Goal: Task Accomplishment & Management: Manage account settings

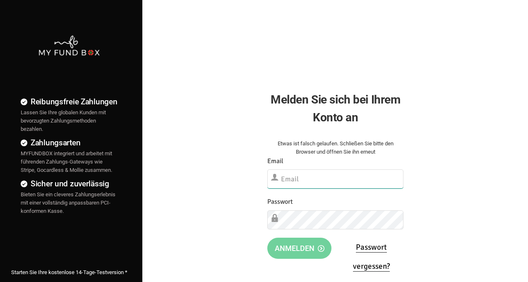
type input "info@hilali-ummah.de"
click at [463, 46] on div "Reibungsfreie Zahlungen Lassen Sie Ihre globalen Kunden mit bevorzugten Zahlung…" at bounding box center [264, 212] width 536 height 424
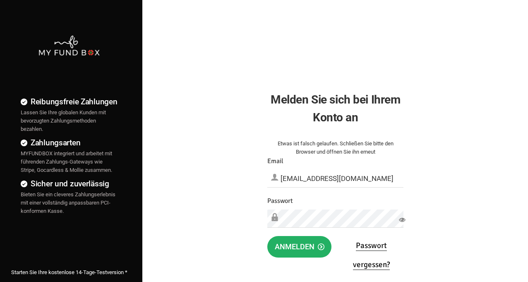
click at [299, 247] on span "Anmelden" at bounding box center [300, 246] width 50 height 9
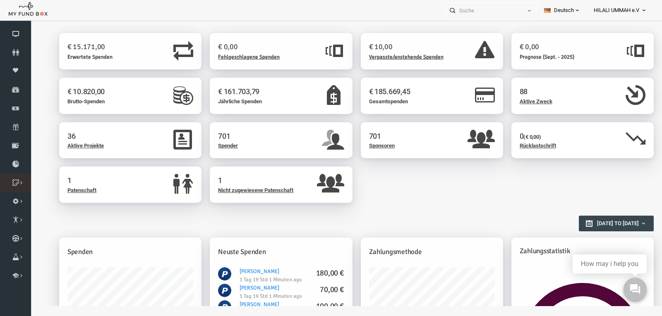
click at [0, 0] on icon at bounding box center [0, 0] width 0 height 0
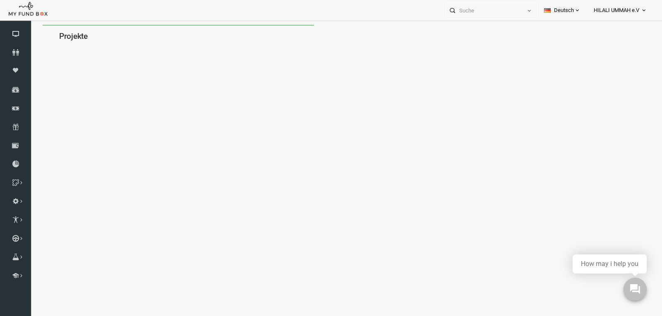
select select "100"
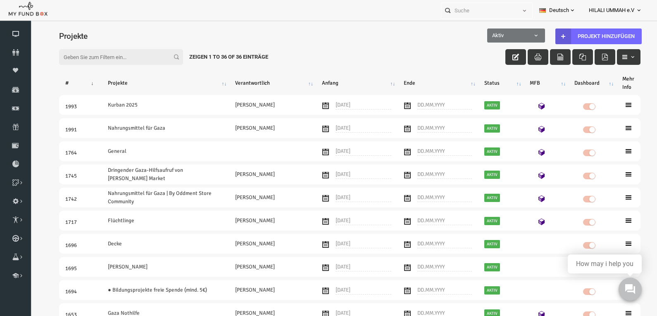
click at [104, 57] on input "Filter:" at bounding box center [108, 57] width 124 height 16
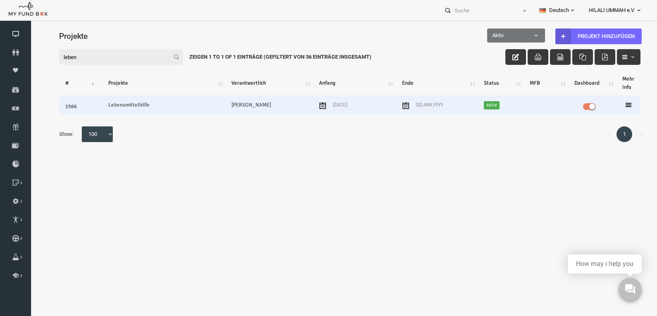
type input "leben"
click at [150, 109] on td "Lebensmittelhilfe" at bounding box center [150, 105] width 123 height 20
click at [533, 106] on icon at bounding box center [616, 105] width 7 height 7
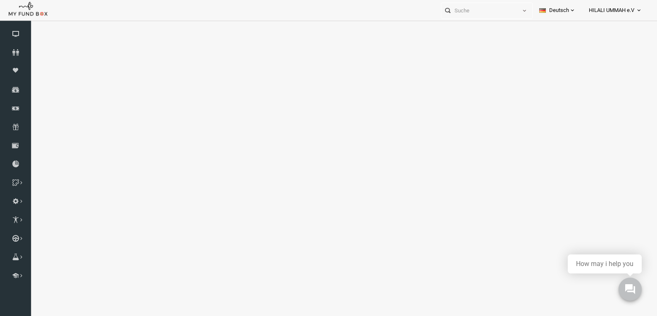
select select "100"
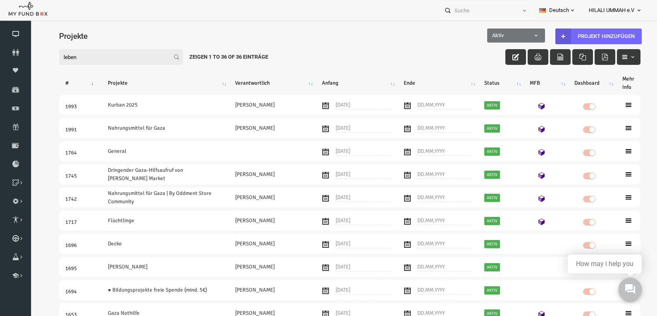
drag, startPoint x: 82, startPoint y: 55, endPoint x: 9, endPoint y: 50, distance: 73.8
click at [30, 50] on html "Spender nicht gefunden Patenschaft nicht gefunden Partner nicht gefunden !!!! B…" at bounding box center [337, 183] width 615 height 316
drag, startPoint x: 78, startPoint y: 55, endPoint x: 21, endPoint y: 53, distance: 57.1
click at [30, 53] on html "Spender nicht gefunden Patenschaft nicht gefunden Partner nicht gefunden !!!! B…" at bounding box center [337, 183] width 615 height 316
paste input "2156"
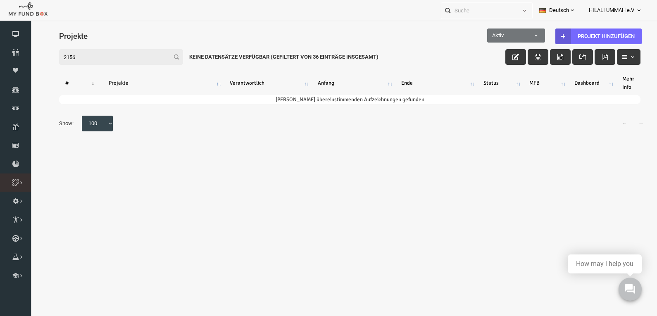
type input "2156"
click at [0, 0] on link "Kategorie" at bounding box center [0, 0] width 0 height 0
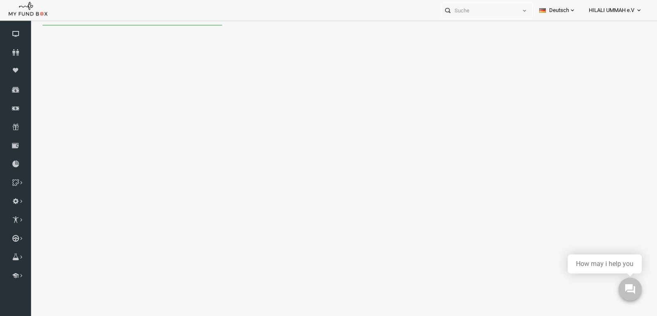
select select "100"
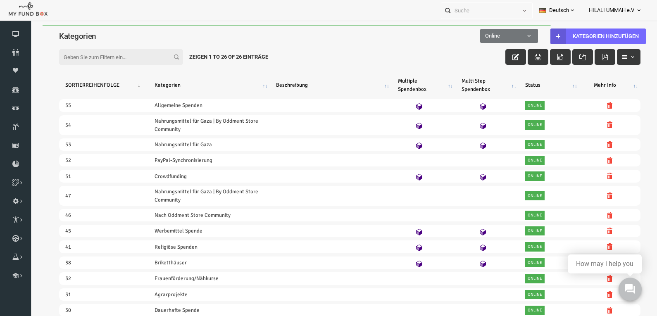
click at [92, 57] on input "Filter:" at bounding box center [108, 57] width 124 height 16
paste input "2156"
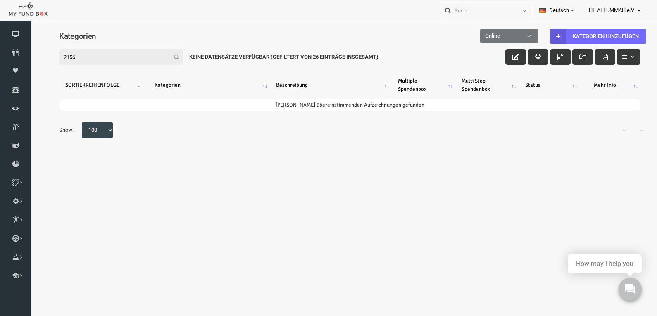
type input "2156"
click at [507, 33] on span "Online" at bounding box center [497, 36] width 56 height 8
select select "all"
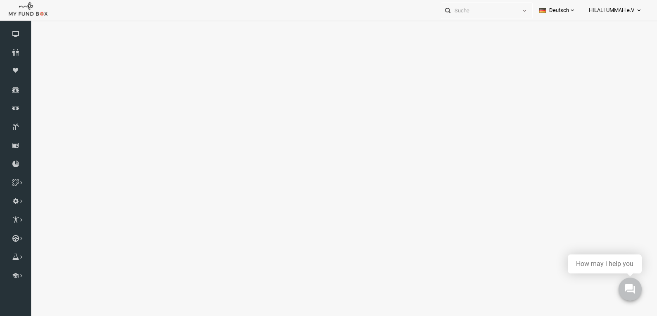
select select "100"
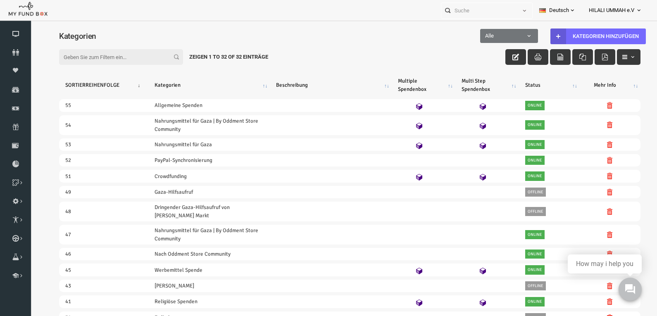
click at [74, 62] on input "Filter:" at bounding box center [108, 57] width 124 height 16
paste input "2156"
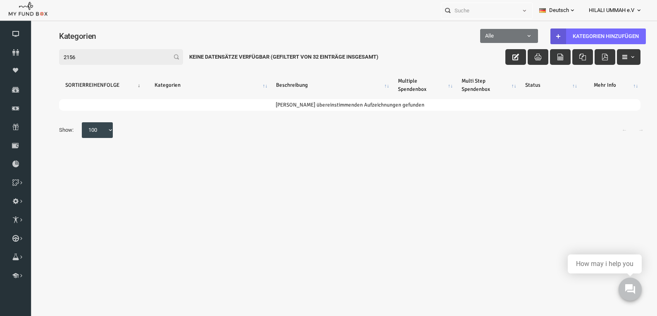
type input "2156"
click at [469, 40] on span at bounding box center [469, 40] width 0 height 0
select select "false"
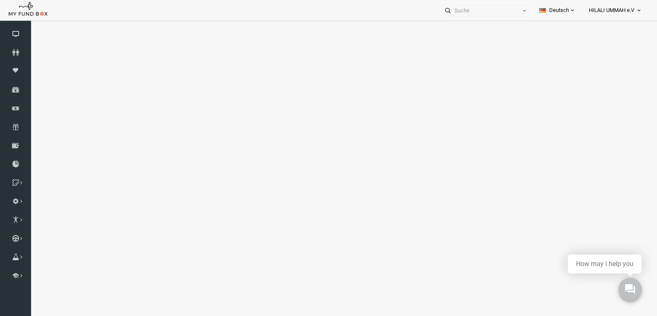
select select "100"
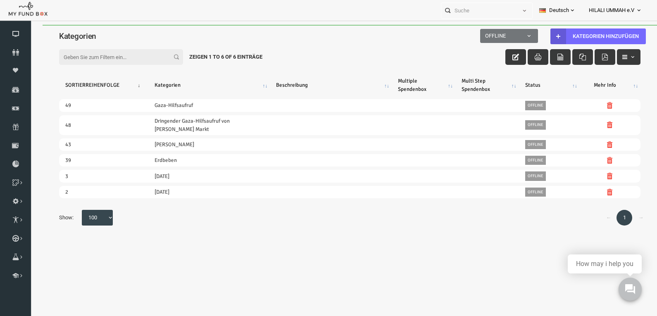
click at [92, 55] on input "Filter:" at bounding box center [108, 57] width 124 height 16
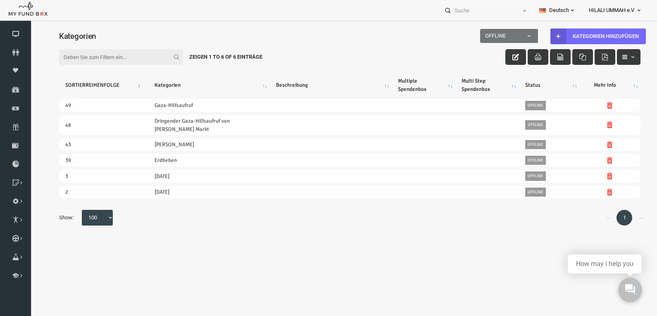
paste input "2156"
type input "2156"
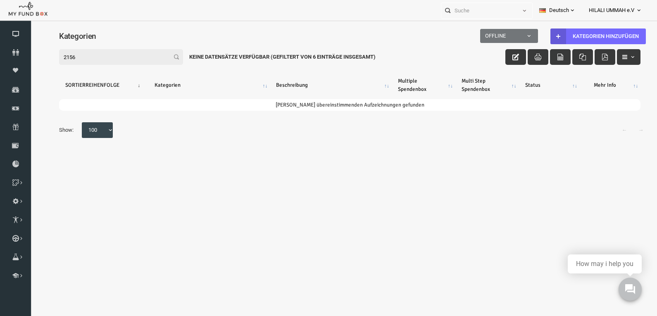
drag, startPoint x: 103, startPoint y: 56, endPoint x: -13, endPoint y: 42, distance: 117.0
click at [30, 42] on html "Spender nicht gefunden Patenschaft nicht gefunden Partner nicht gefunden !!!! B…" at bounding box center [337, 183] width 615 height 316
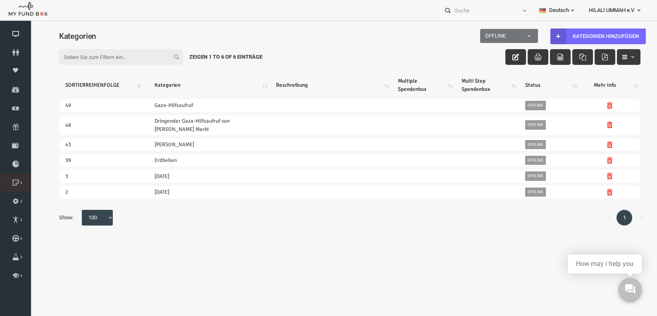
click at [0, 0] on icon at bounding box center [0, 0] width 0 height 0
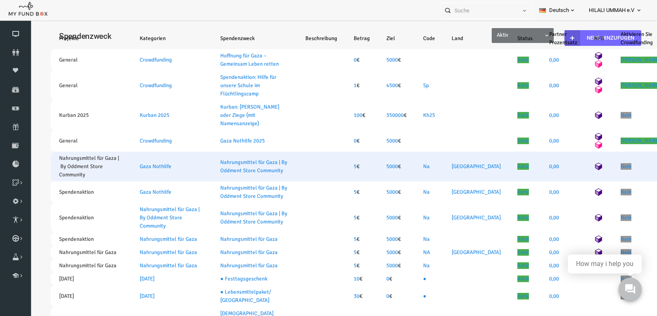
select select "100"
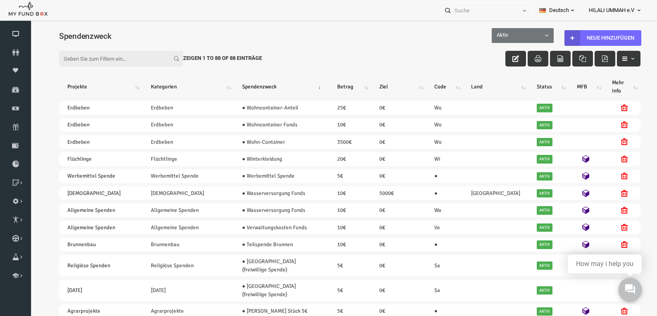
drag, startPoint x: 118, startPoint y: 48, endPoint x: 113, endPoint y: 60, distance: 13.4
click at [117, 48] on div "Filter: Zeigen 1 to 88 of 88 Einträge" at bounding box center [337, 51] width 598 height 26
click at [113, 60] on input "Filter:" at bounding box center [108, 59] width 124 height 16
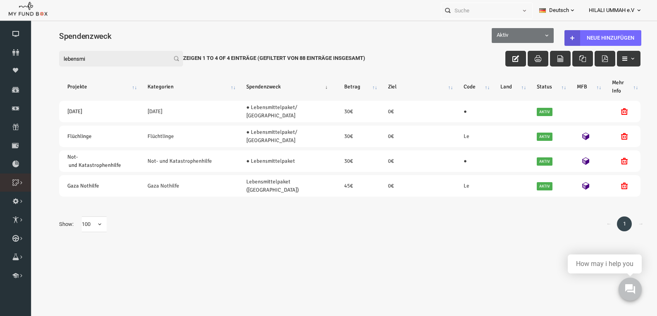
type input "lebensmi"
click at [0, 0] on link "Projekt" at bounding box center [0, 0] width 0 height 0
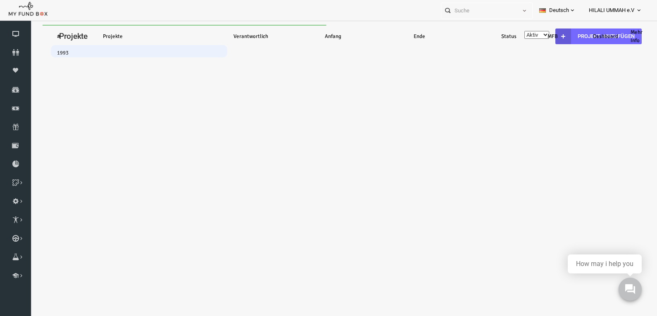
select select "100"
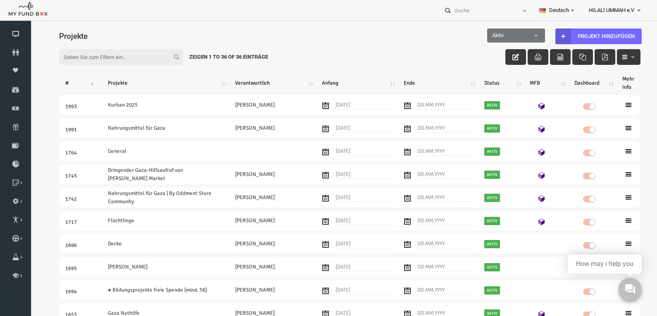
click at [110, 59] on input "Filter:" at bounding box center [108, 57] width 124 height 16
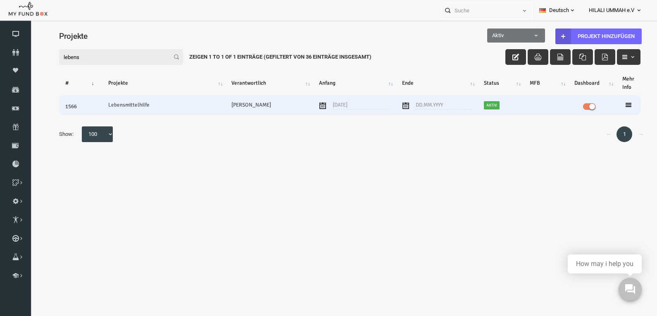
type input "lebens"
click at [163, 104] on td "Lebensmittelhilfe" at bounding box center [150, 105] width 123 height 20
click at [533, 103] on icon at bounding box center [616, 105] width 7 height 7
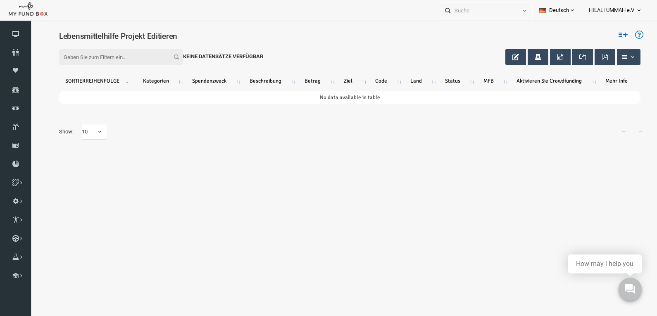
click at [533, 33] on icon at bounding box center [610, 34] width 9 height 9
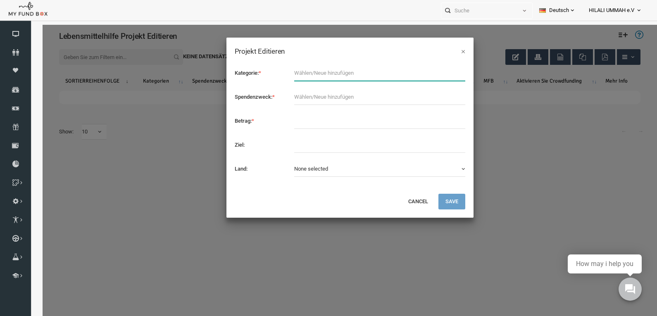
click at [307, 73] on input "text" at bounding box center [367, 73] width 171 height 16
click at [451, 77] on input "text" at bounding box center [367, 73] width 171 height 16
click at [448, 73] on input "text" at bounding box center [367, 73] width 171 height 16
click at [449, 75] on input "text" at bounding box center [367, 73] width 171 height 16
click at [306, 76] on input "text" at bounding box center [367, 73] width 171 height 16
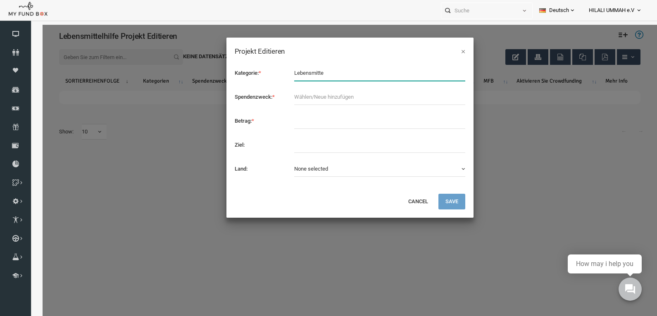
type input "Lebensmittel"
drag, startPoint x: 155, startPoint y: 57, endPoint x: 147, endPoint y: 56, distance: 8.4
click at [147, 56] on div "× Projekt Editieren Kategorie: * Spendenzweck: * *" at bounding box center [337, 183] width 615 height 316
click at [448, 76] on input "text" at bounding box center [367, 73] width 171 height 16
click at [352, 74] on input "text" at bounding box center [367, 73] width 171 height 16
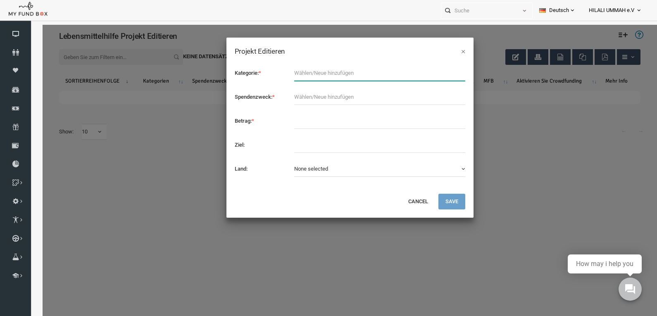
click at [450, 72] on input "text" at bounding box center [367, 73] width 171 height 16
click at [448, 76] on input "text" at bounding box center [367, 73] width 171 height 16
click at [449, 76] on input "text" at bounding box center [367, 73] width 171 height 16
click at [449, 75] on input "text" at bounding box center [367, 73] width 171 height 16
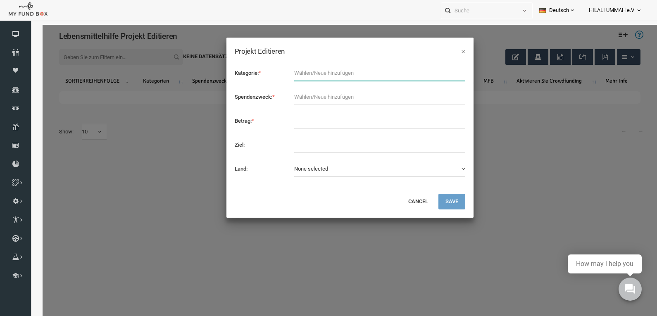
click at [448, 78] on input "text" at bounding box center [367, 73] width 171 height 16
click at [441, 74] on input "text" at bounding box center [367, 73] width 171 height 16
drag, startPoint x: 449, startPoint y: 74, endPoint x: 445, endPoint y: 74, distance: 4.5
click at [449, 74] on input "text" at bounding box center [367, 73] width 171 height 16
click at [375, 71] on input "text" at bounding box center [367, 73] width 171 height 16
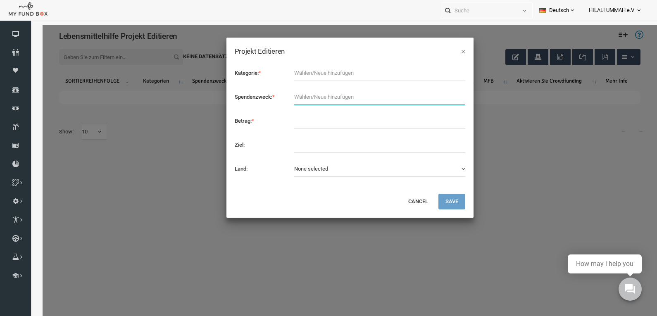
drag, startPoint x: 332, startPoint y: 94, endPoint x: 347, endPoint y: 97, distance: 15.6
click at [332, 94] on input "text" at bounding box center [367, 97] width 171 height 16
click at [450, 99] on input "text" at bounding box center [367, 97] width 171 height 16
click at [447, 98] on input "text" at bounding box center [367, 97] width 171 height 16
click at [449, 97] on input "text" at bounding box center [367, 97] width 171 height 16
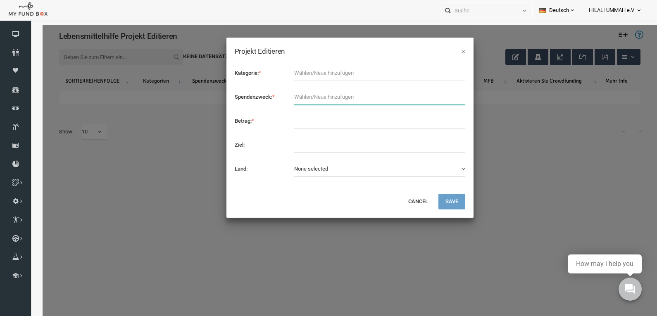
click at [449, 97] on input "text" at bounding box center [367, 97] width 171 height 16
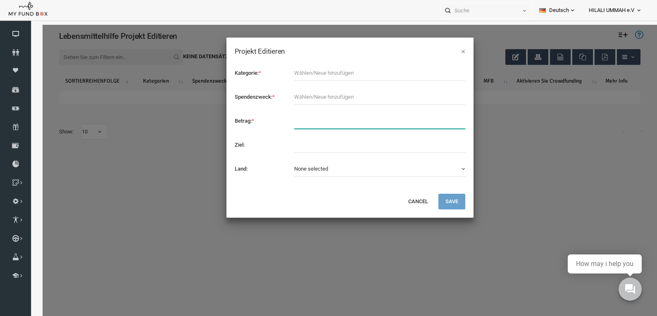
click at [315, 123] on input "text" at bounding box center [367, 121] width 171 height 16
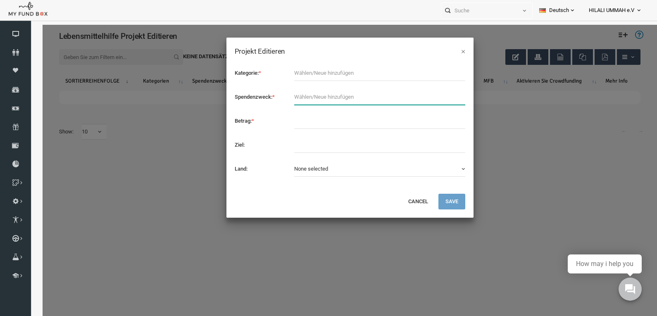
drag, startPoint x: 414, startPoint y: 93, endPoint x: 442, endPoint y: 96, distance: 27.8
click at [414, 93] on input "text" at bounding box center [367, 97] width 171 height 16
click at [449, 98] on input "text" at bounding box center [367, 97] width 171 height 16
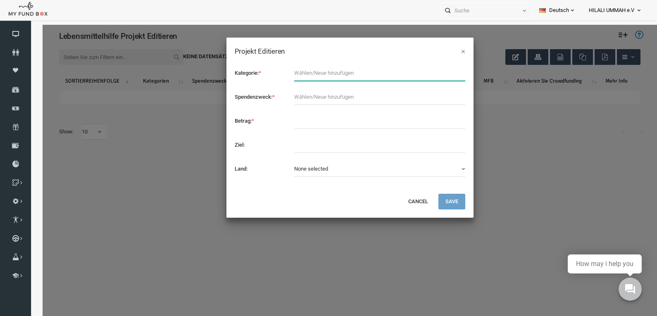
click at [304, 74] on input "text" at bounding box center [367, 73] width 171 height 16
type input "Allgemeine Spenden"
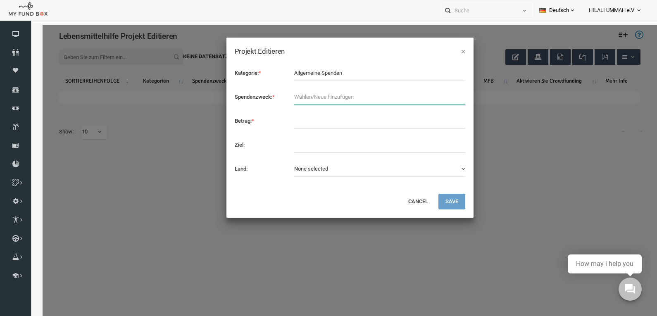
click at [319, 94] on input "text" at bounding box center [367, 97] width 171 height 16
type input "● Lebensmittelpaket/ [GEOGRAPHIC_DATA]"
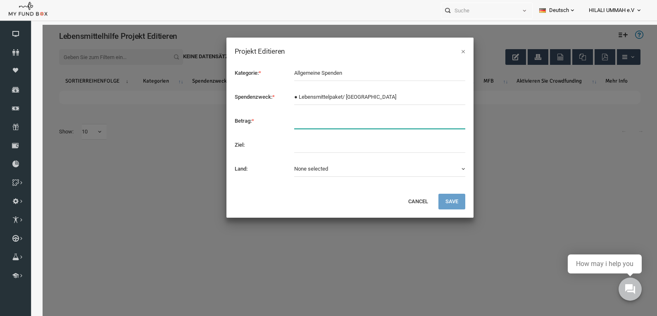
click at [314, 120] on input "text" at bounding box center [367, 121] width 171 height 16
type input "30"
click at [298, 146] on input "text" at bounding box center [367, 145] width 171 height 16
click at [445, 205] on button "Save" at bounding box center [439, 202] width 27 height 16
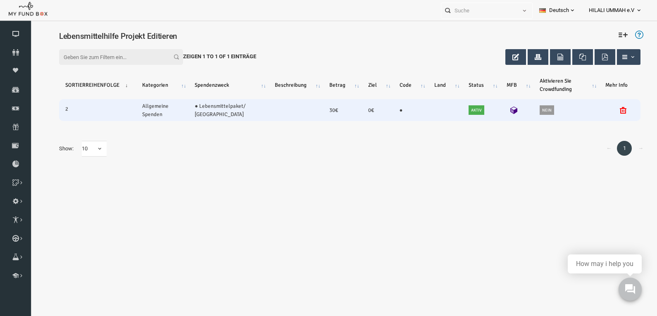
click at [498, 108] on icon at bounding box center [501, 110] width 7 height 7
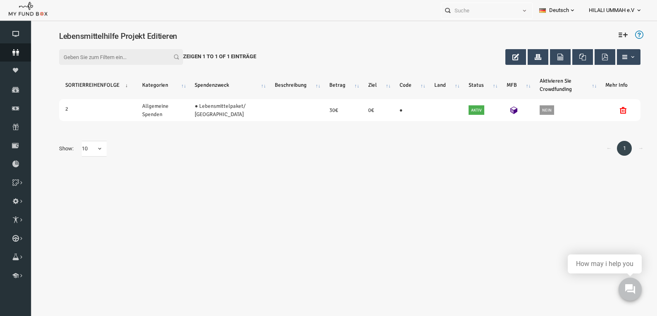
click at [16, 53] on icon at bounding box center [15, 52] width 31 height 7
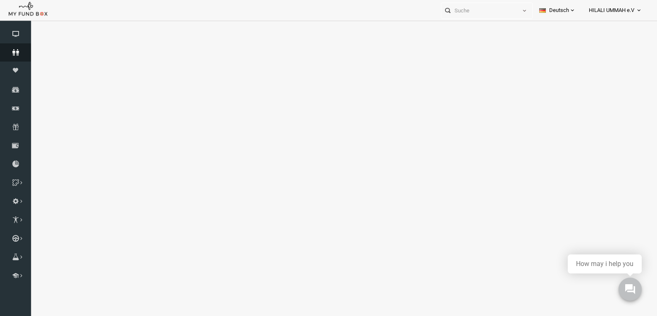
select select "100"
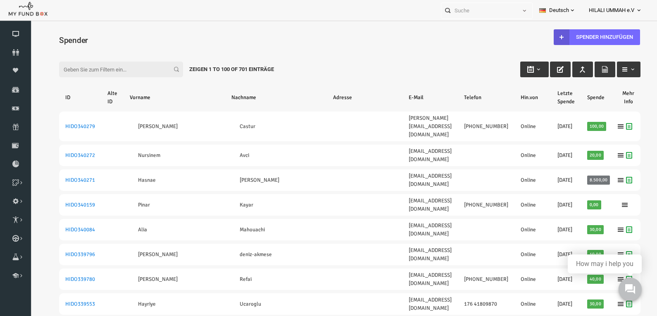
click at [109, 71] on input "Filter:" at bounding box center [108, 70] width 124 height 16
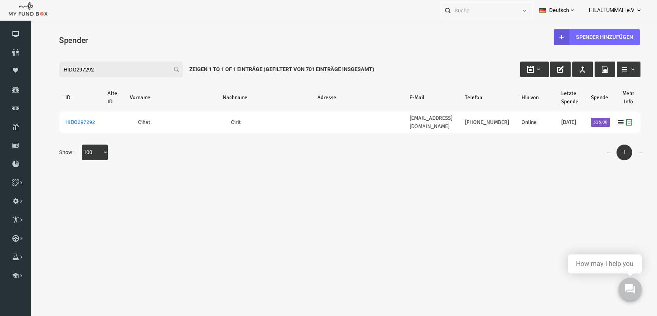
type input "HIDO297292"
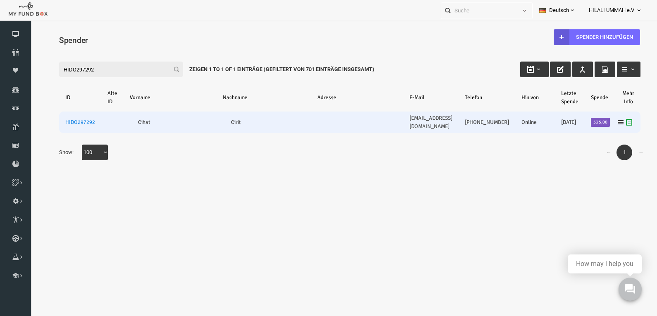
click at [248, 122] on td "Cirit" at bounding box center [251, 123] width 95 height 22
click at [62, 121] on link "HIDO297292" at bounding box center [68, 122] width 30 height 7
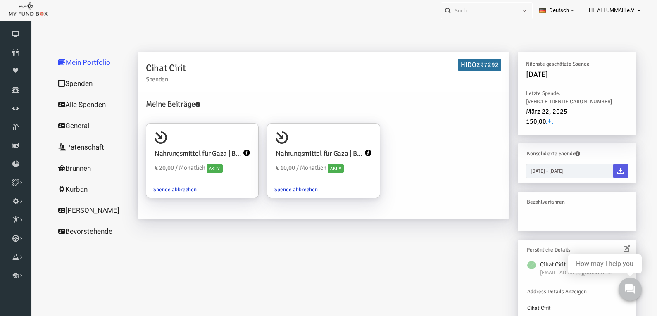
click at [69, 103] on link "Alle Spenden" at bounding box center [79, 105] width 83 height 22
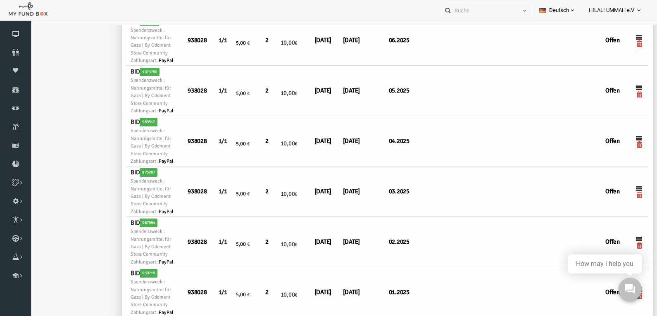
scroll to position [372, 0]
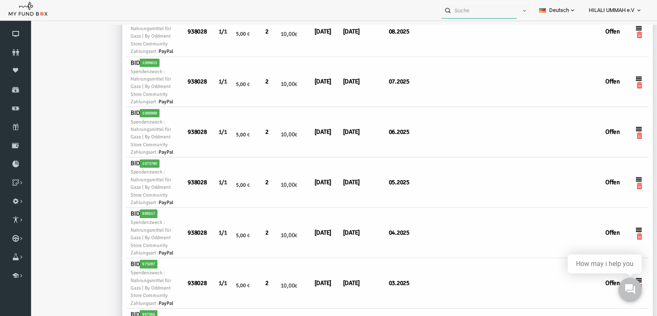
click at [472, 10] on input "text" at bounding box center [480, 10] width 76 height 15
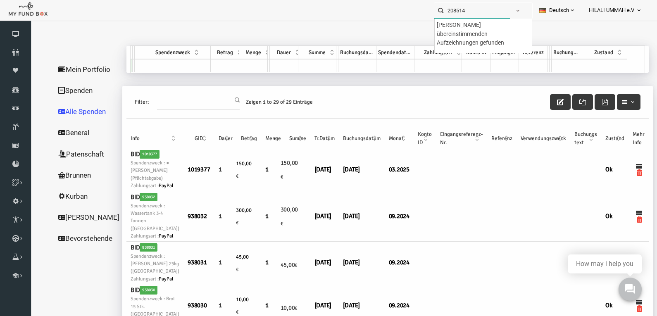
scroll to position [0, 0]
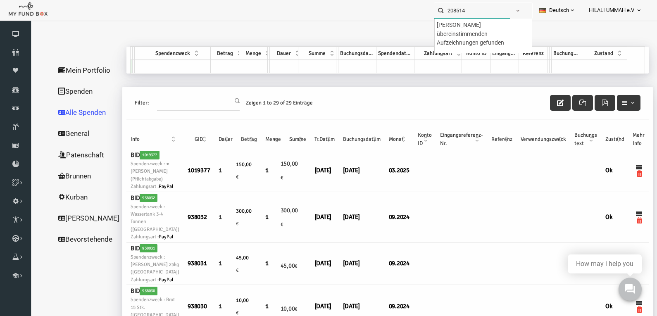
drag, startPoint x: 479, startPoint y: 10, endPoint x: 395, endPoint y: 24, distance: 85.1
click at [402, 8] on div "208514 Personal Contact BID Orphan GID Zahlungsstatus Partner OID Verwendungszw…" at bounding box center [324, 10] width 649 height 21
type input "208514"
click at [180, 105] on input "Filter:" at bounding box center [185, 103] width 83 height 16
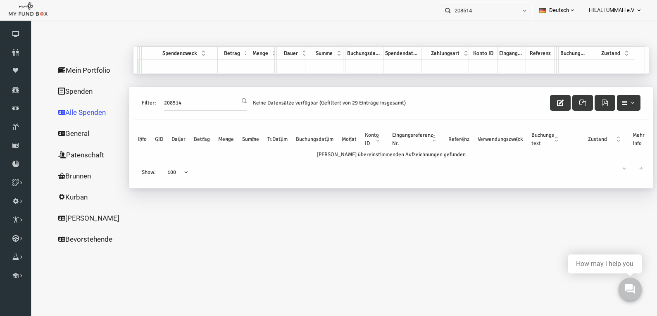
type input "208514"
click at [70, 112] on link "Alle Spenden" at bounding box center [79, 113] width 83 height 22
click at [66, 89] on link "Spenden" at bounding box center [79, 92] width 83 height 22
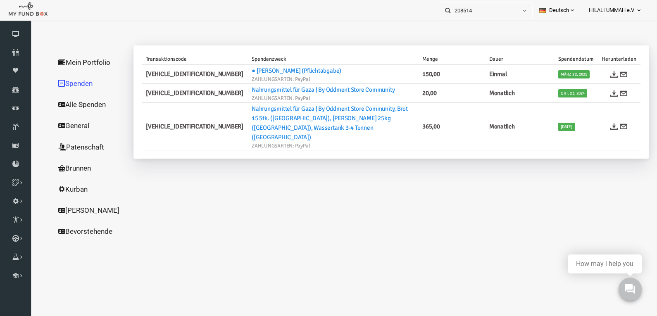
click at [63, 106] on link "Alle Spenden" at bounding box center [79, 105] width 83 height 22
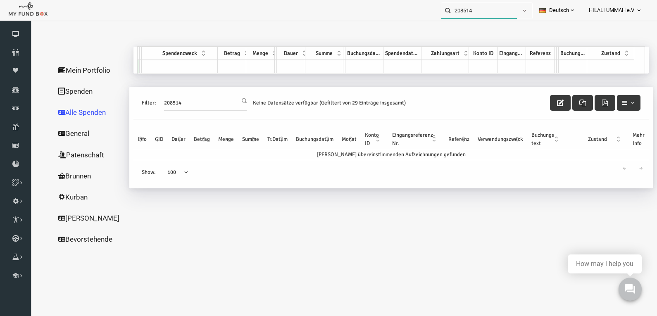
click at [485, 7] on input "208514" at bounding box center [480, 10] width 76 height 15
drag, startPoint x: 122, startPoint y: 103, endPoint x: 42, endPoint y: 102, distance: 80.2
click at [44, 102] on div "Mein Portfolio Spenden Alle Spenden General Patenschaft Brunnen [PERSON_NAME] B…" at bounding box center [337, 148] width 598 height 203
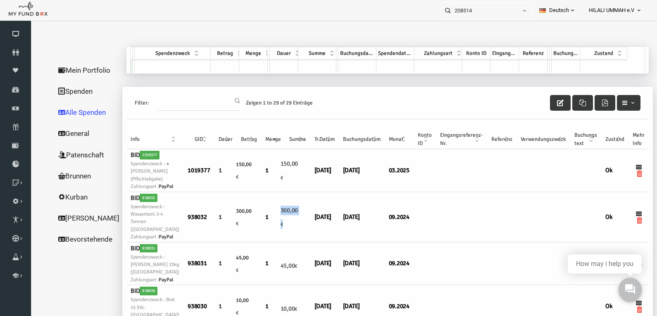
drag, startPoint x: 282, startPoint y: 221, endPoint x: 259, endPoint y: 222, distance: 23.2
click at [277, 222] on h6 "300,00 €" at bounding box center [285, 217] width 17 height 31
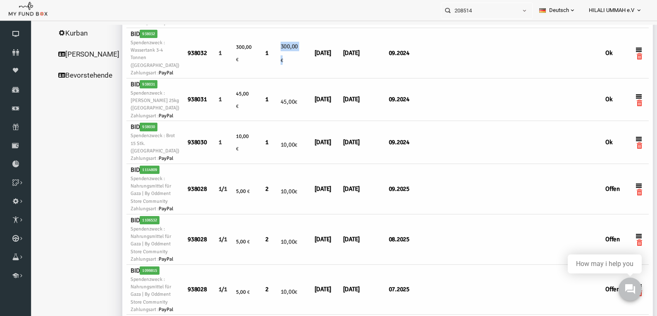
scroll to position [165, 0]
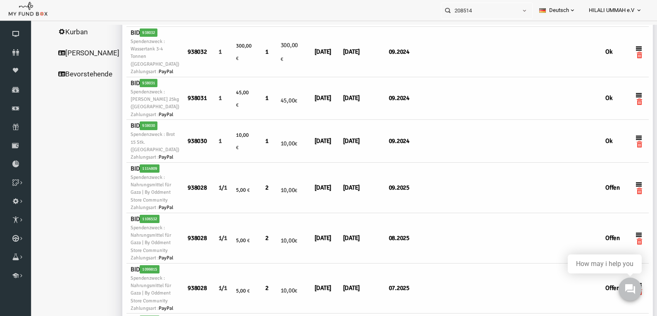
click at [464, 163] on td at bounding box center [448, 141] width 51 height 43
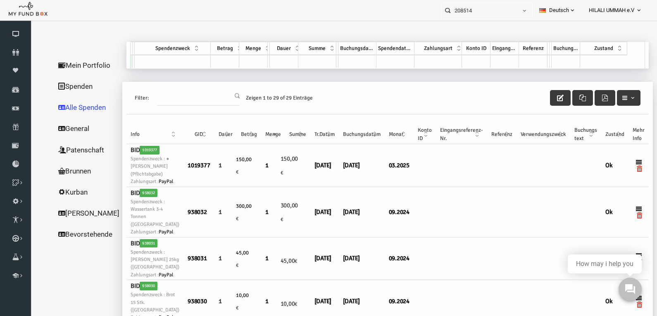
scroll to position [0, 0]
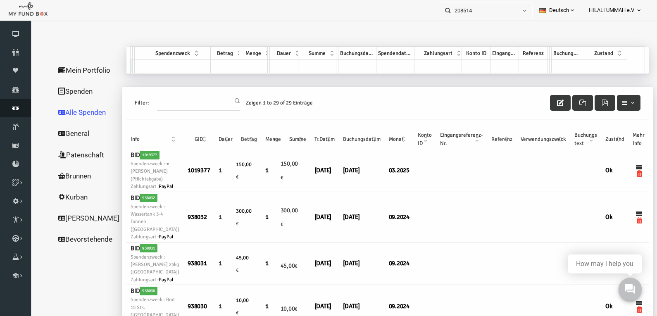
click at [15, 108] on icon at bounding box center [15, 108] width 31 height 7
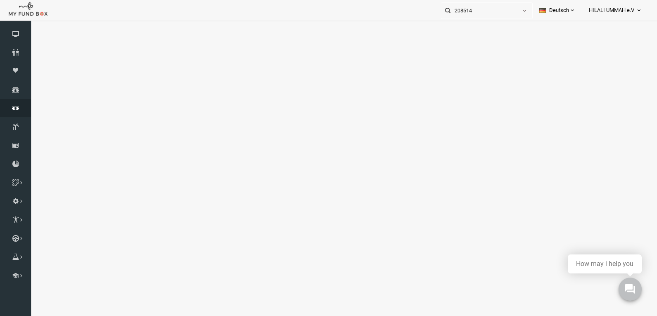
select select "100"
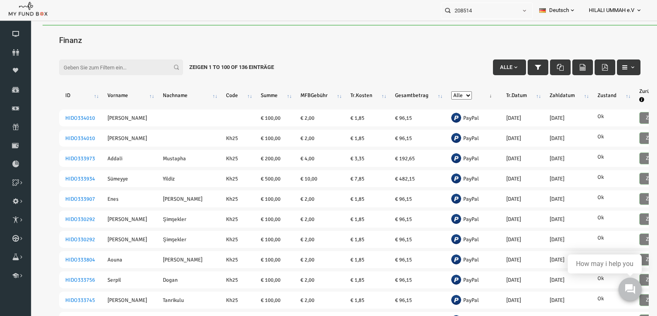
click at [102, 67] on input "Filter:" at bounding box center [108, 68] width 124 height 16
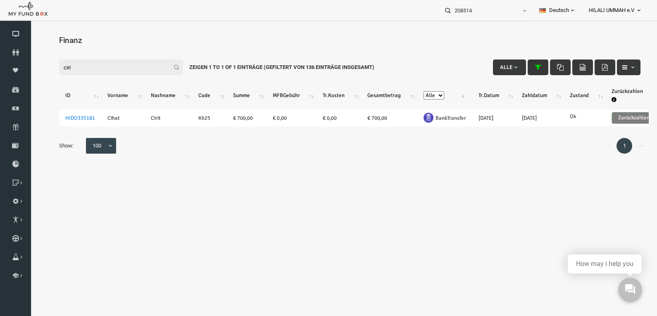
type input "ciri"
click at [524, 69] on icon "button" at bounding box center [525, 67] width 7 height 7
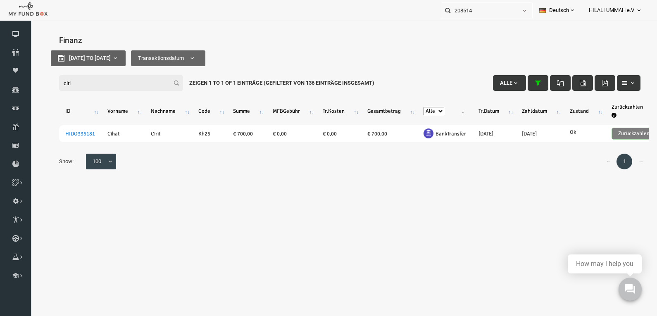
type input "[DATE]"
click at [106, 58] on b "button" at bounding box center [102, 58] width 7 height 7
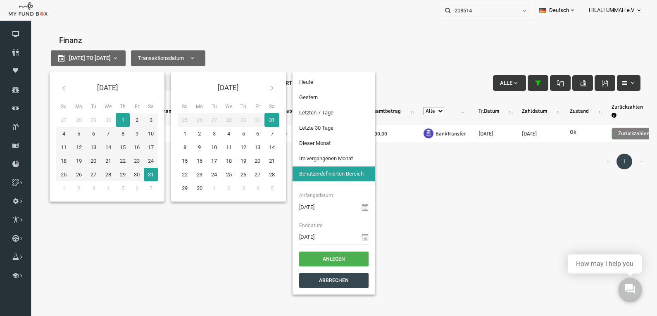
click at [50, 88] on icon at bounding box center [51, 88] width 7 height 7
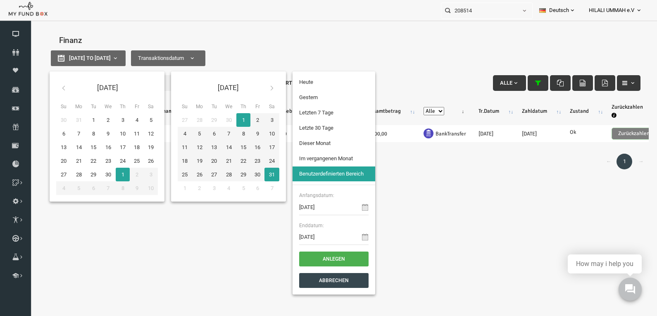
click at [50, 88] on icon at bounding box center [51, 88] width 7 height 7
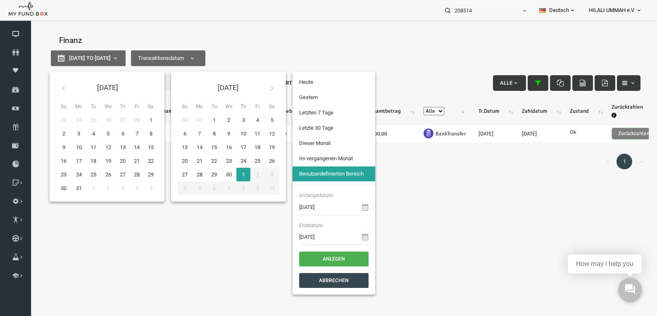
click at [50, 88] on icon at bounding box center [51, 88] width 7 height 7
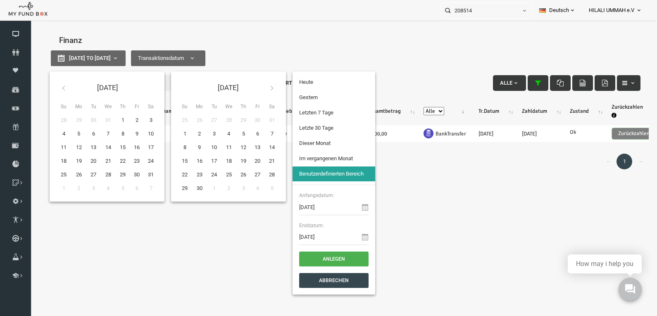
click at [50, 88] on icon at bounding box center [51, 88] width 7 height 7
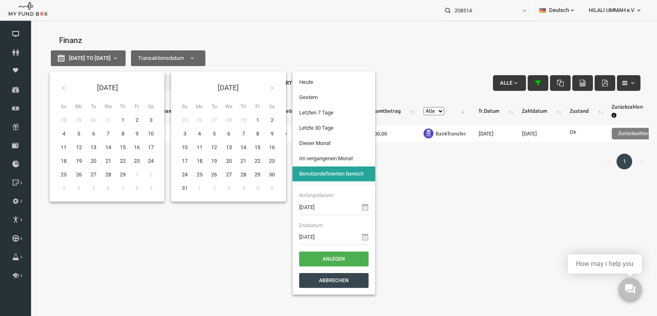
click at [50, 88] on icon at bounding box center [51, 88] width 7 height 7
type input "[DATE]"
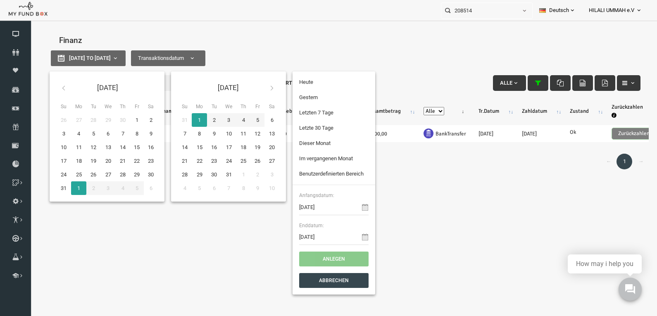
click at [259, 88] on icon at bounding box center [259, 88] width 7 height 7
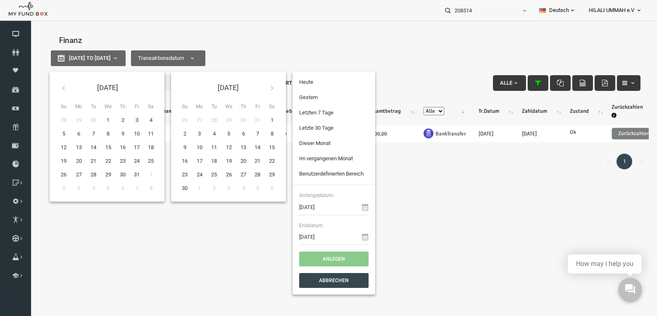
click at [259, 88] on icon at bounding box center [259, 88] width 7 height 7
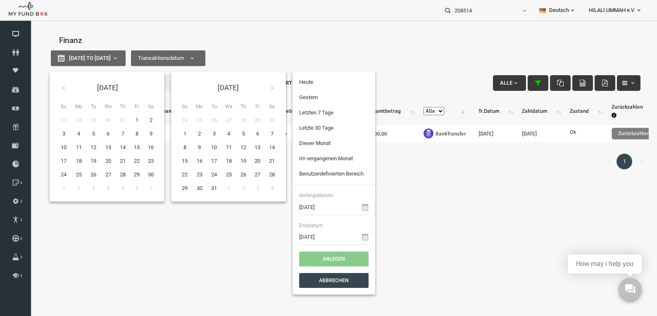
click at [259, 88] on icon at bounding box center [259, 88] width 7 height 7
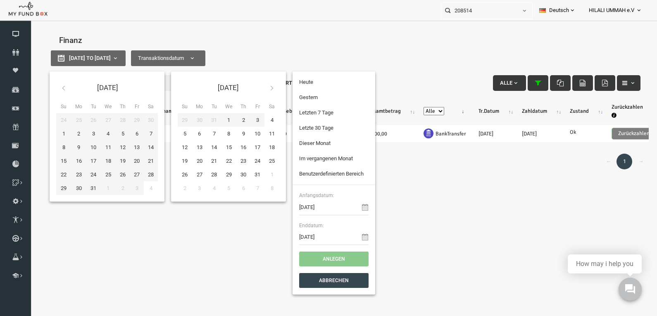
type input "[DATE]"
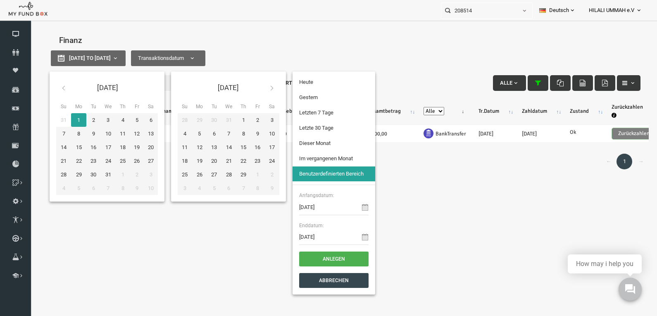
type input "[DATE]"
click at [313, 257] on button "Anlegen" at bounding box center [321, 259] width 69 height 15
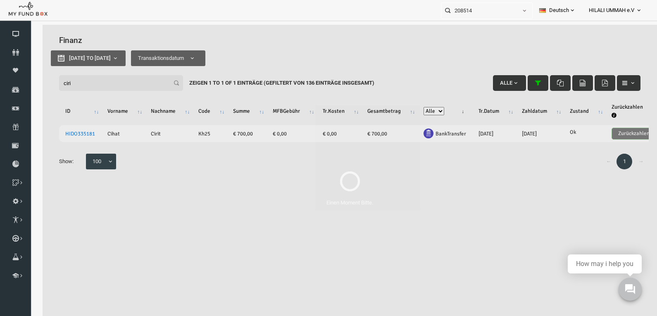
select select "100"
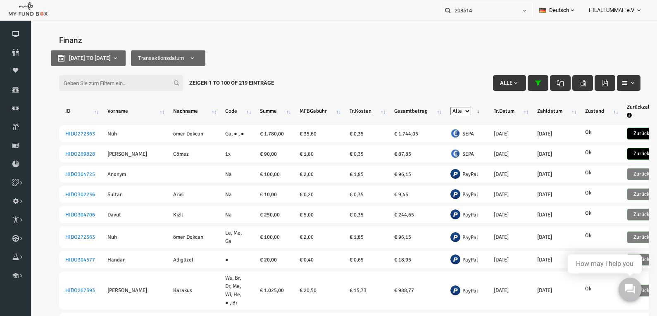
click at [94, 84] on input "Filter:" at bounding box center [108, 83] width 124 height 16
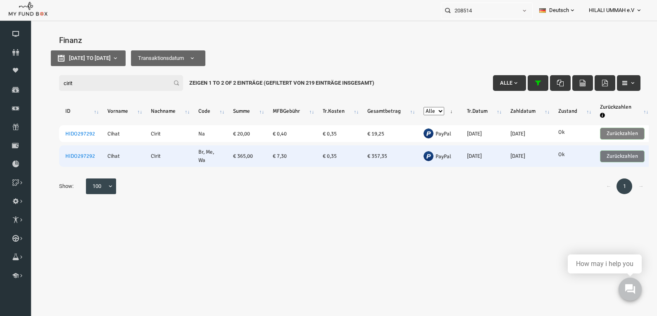
type input "cirit"
drag, startPoint x: 239, startPoint y: 156, endPoint x: 220, endPoint y: 159, distance: 20.1
click at [220, 159] on td "€ 365,00" at bounding box center [234, 157] width 40 height 22
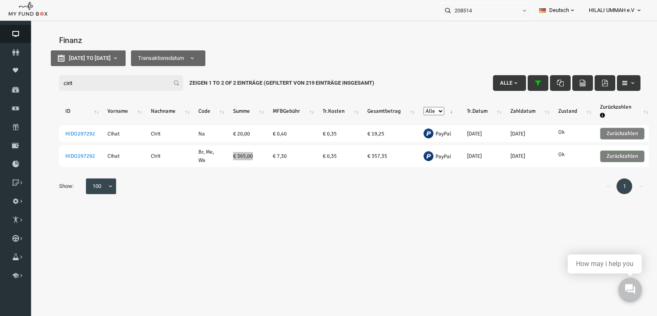
click at [14, 32] on icon at bounding box center [15, 34] width 31 height 7
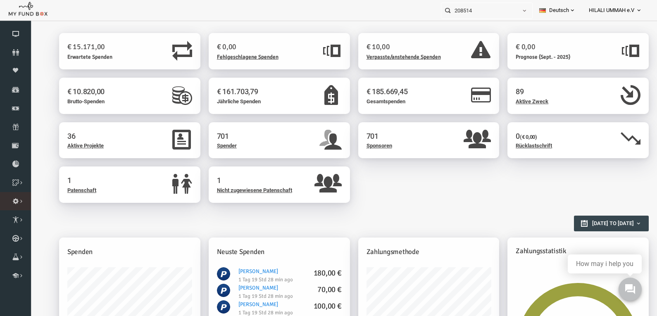
click at [0, 0] on icon at bounding box center [0, 0] width 0 height 0
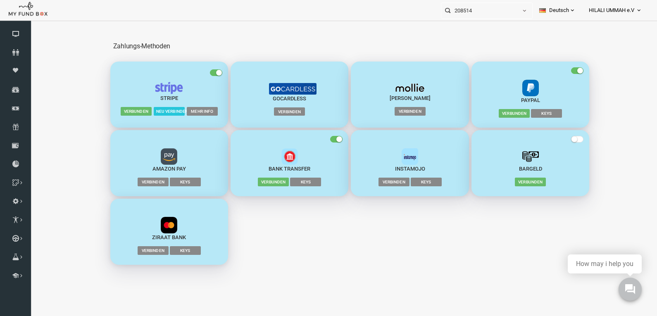
click at [201, 72] on span "button" at bounding box center [203, 72] width 12 height 7
click at [30, 25] on input "checkbox" at bounding box center [30, 25] width 0 height 0
click at [279, 108] on span "Verbinden" at bounding box center [276, 112] width 31 height 8
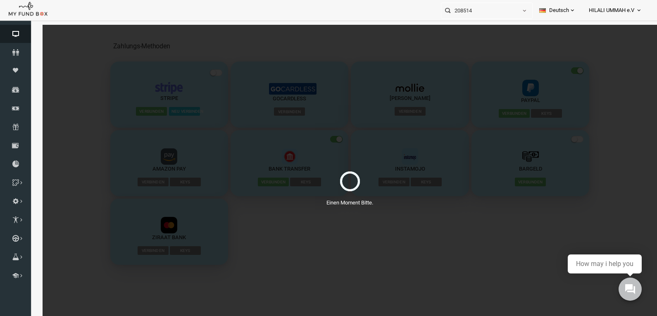
click at [16, 33] on icon at bounding box center [15, 34] width 31 height 7
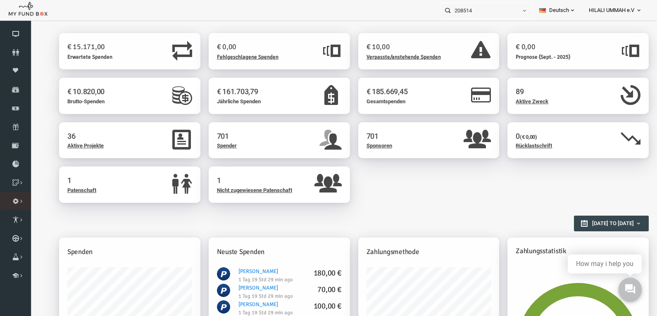
click at [0, 0] on icon at bounding box center [0, 0] width 0 height 0
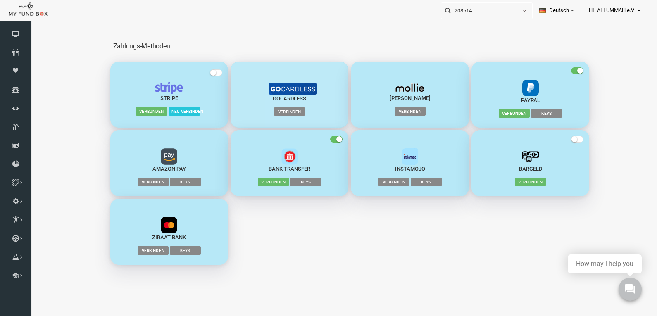
click at [281, 109] on span "Verbinden" at bounding box center [276, 112] width 31 height 8
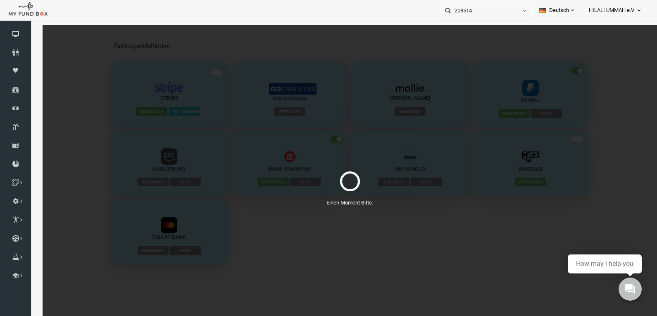
click at [271, 228] on div "Einen Moment Bitte." at bounding box center [337, 183] width 615 height 316
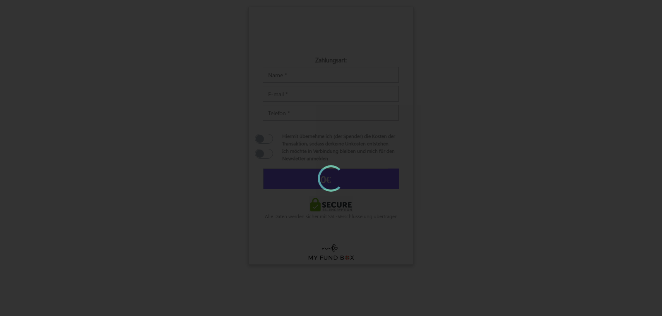
type input "30,00 €"
